Goal: Task Accomplishment & Management: Manage account settings

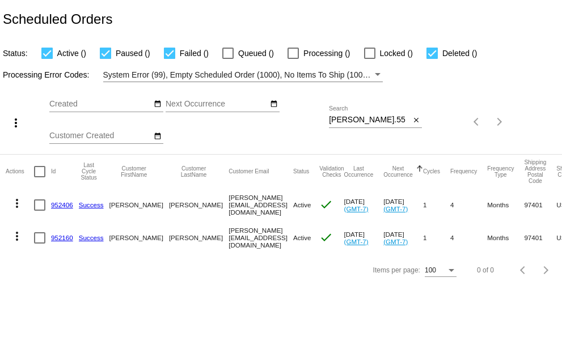
click at [367, 116] on div "[PERSON_NAME].55 Search" at bounding box center [369, 117] width 81 height 22
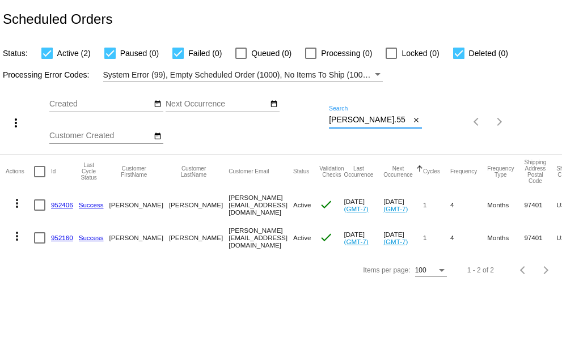
drag, startPoint x: 276, startPoint y: 122, endPoint x: 269, endPoint y: 119, distance: 7.4
click at [274, 122] on div "more_vert Sep Jan Feb Mar [DATE]" at bounding box center [281, 118] width 562 height 72
paste input "[EMAIL_ADDRESS][DOMAIN_NAME]"
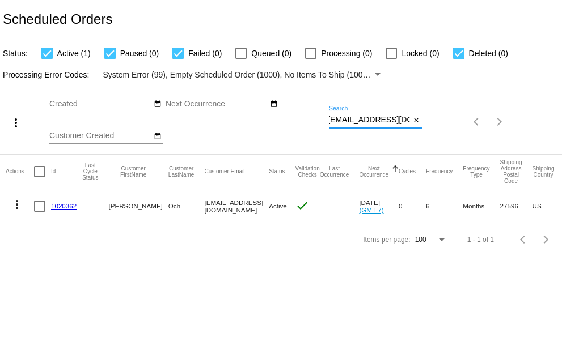
type input "[EMAIL_ADDRESS][DOMAIN_NAME]"
click at [16, 208] on mat-icon "more_vert" at bounding box center [17, 205] width 14 height 14
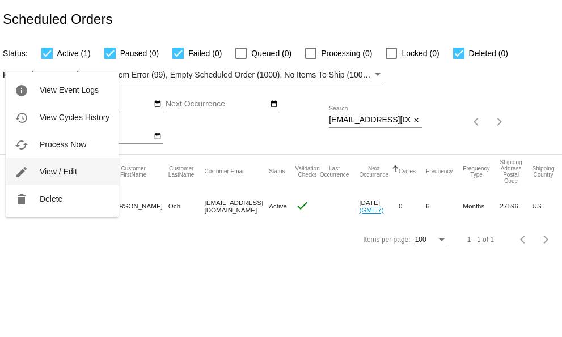
click at [44, 171] on span "View / Edit" at bounding box center [58, 171] width 37 height 9
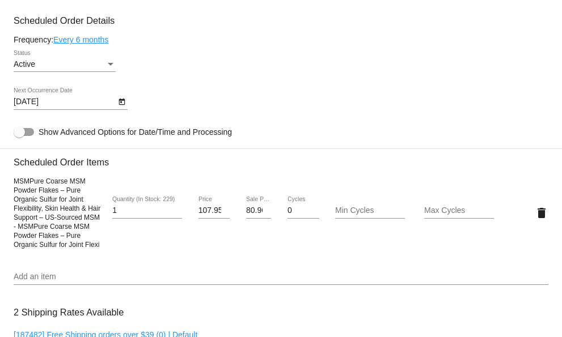
scroll to position [567, 0]
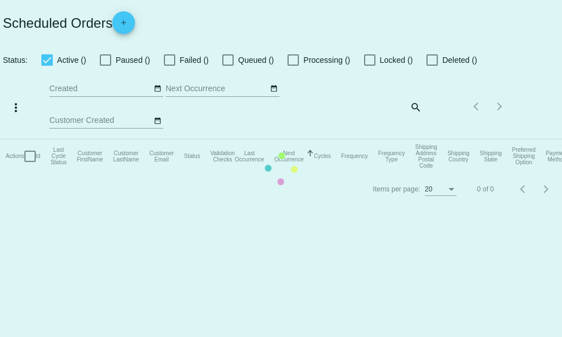
checkbox input "true"
